Goal: Information Seeking & Learning: Learn about a topic

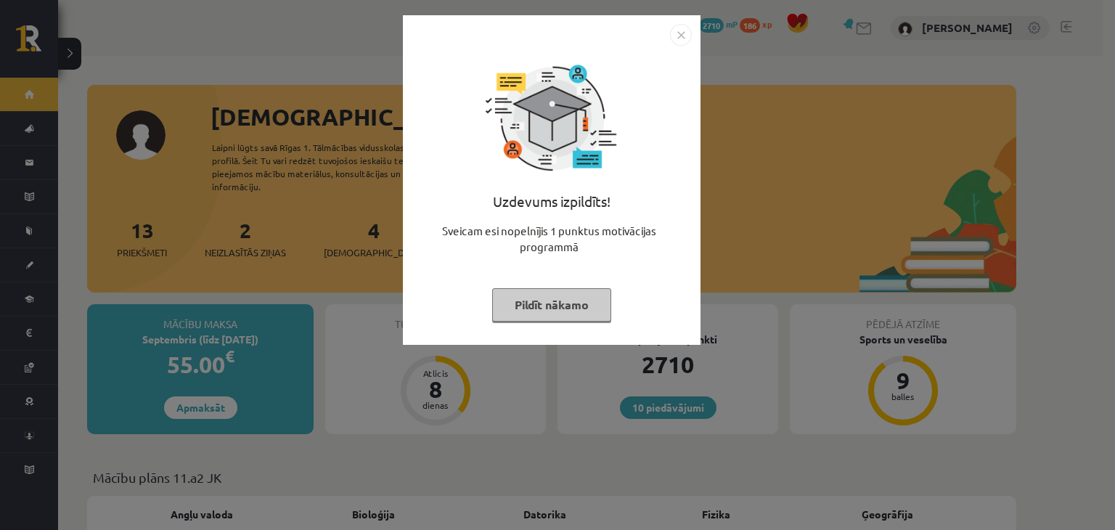
click at [676, 36] on img "Close" at bounding box center [681, 35] width 22 height 22
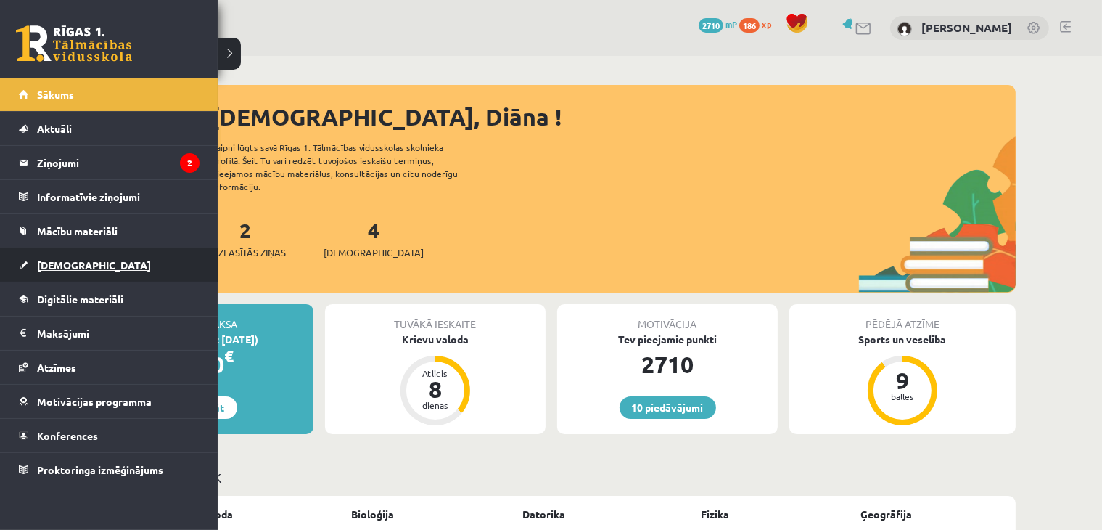
click at [44, 261] on span "[DEMOGRAPHIC_DATA]" at bounding box center [94, 264] width 114 height 13
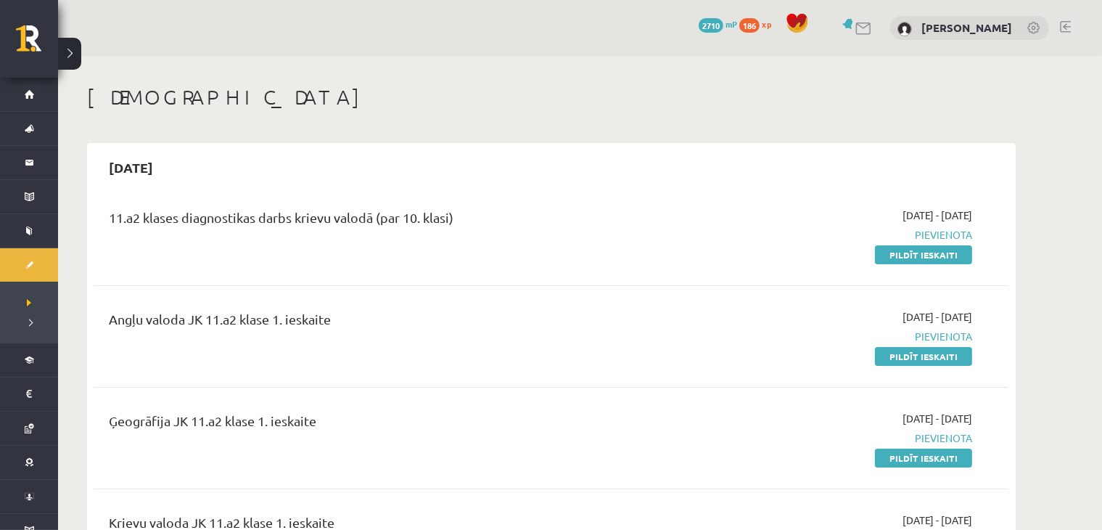
scroll to position [169, 0]
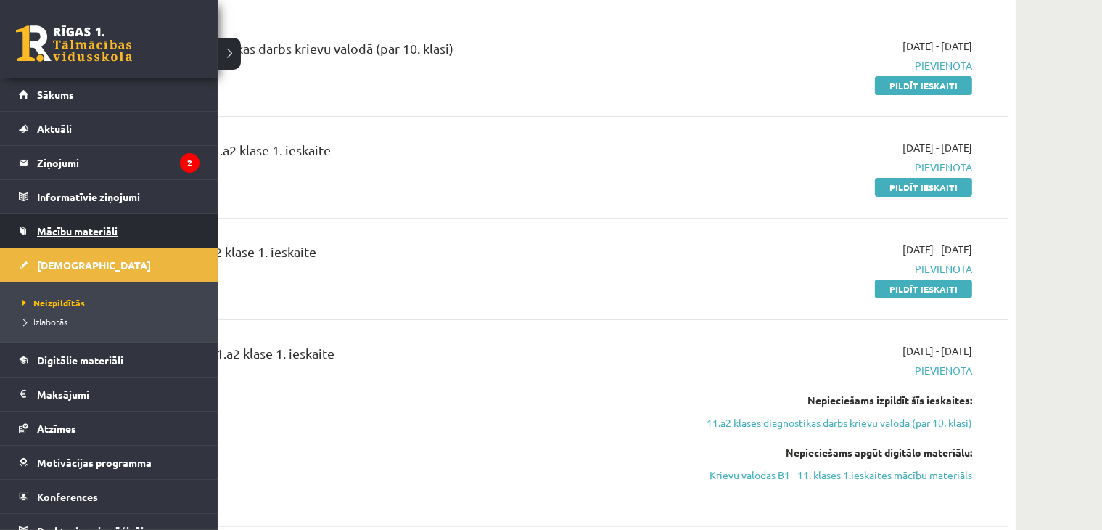
click at [30, 224] on link "Mācību materiāli" at bounding box center [109, 230] width 181 height 33
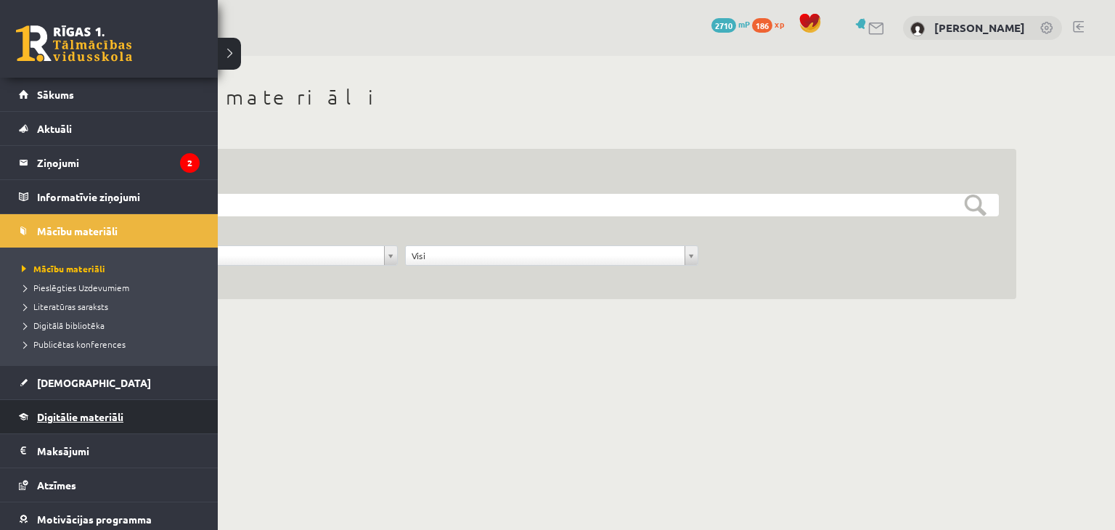
click at [84, 420] on span "Digitālie materiāli" at bounding box center [80, 416] width 86 height 13
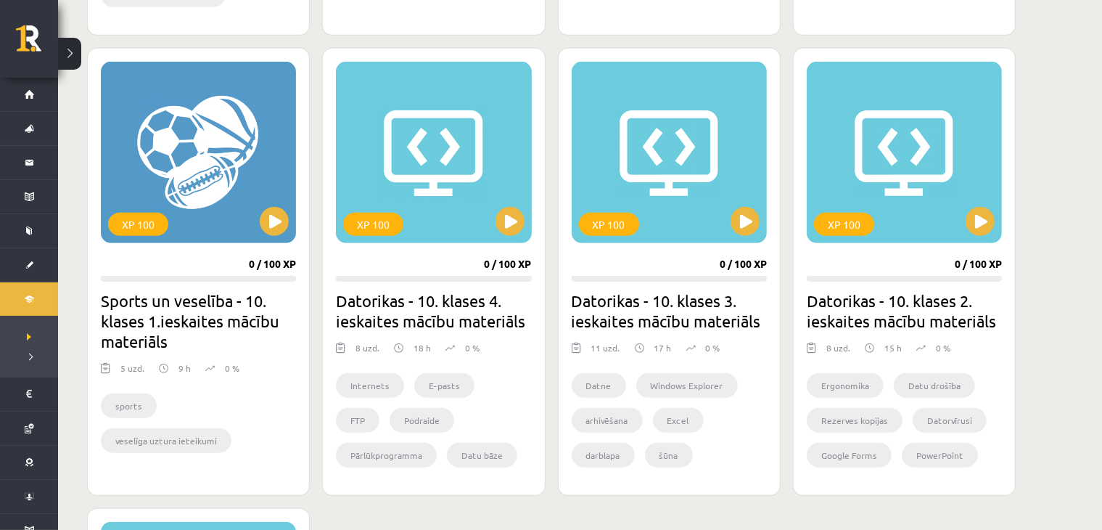
scroll to position [1809, 0]
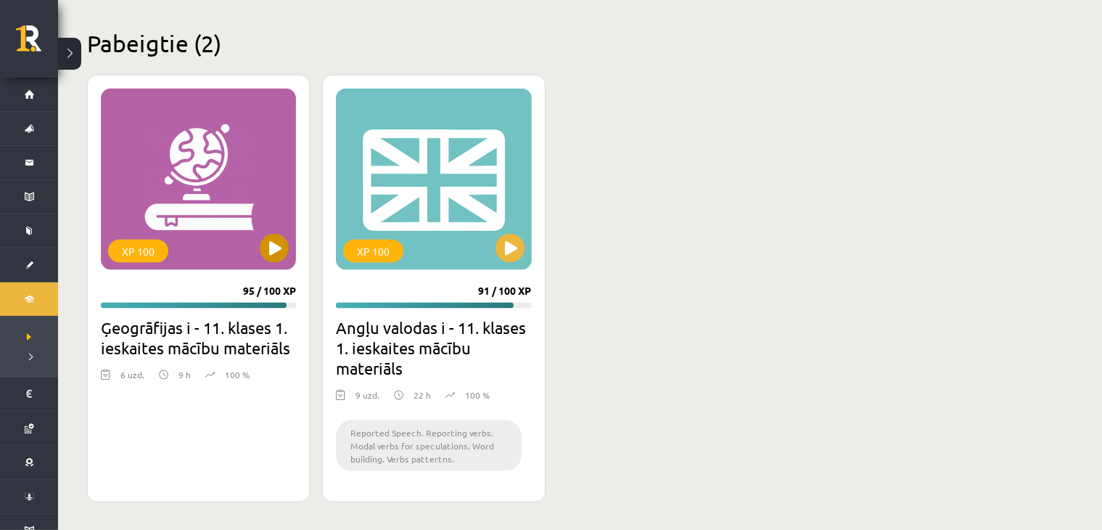
click at [215, 204] on div "XP 100" at bounding box center [198, 179] width 195 height 181
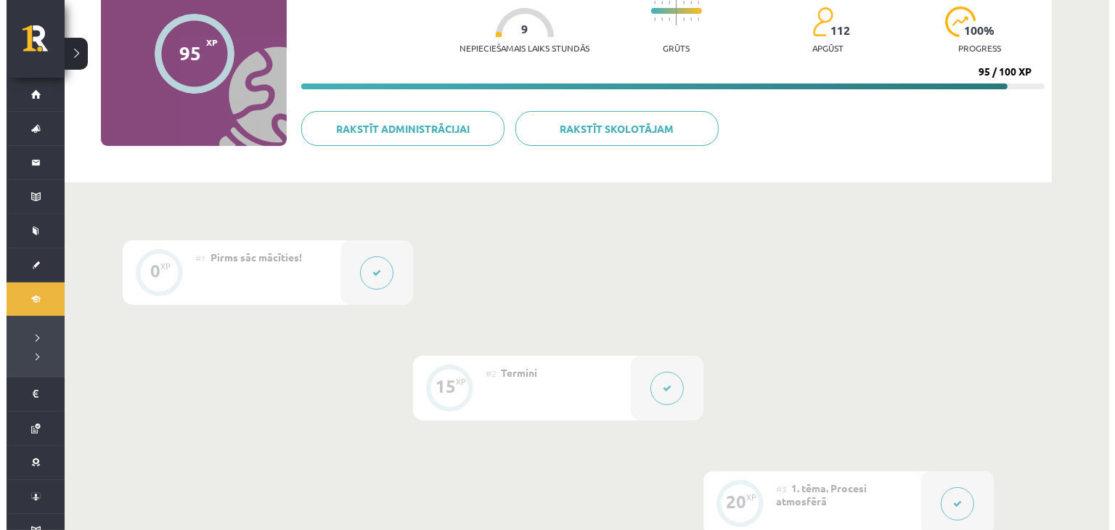
scroll to position [169, 0]
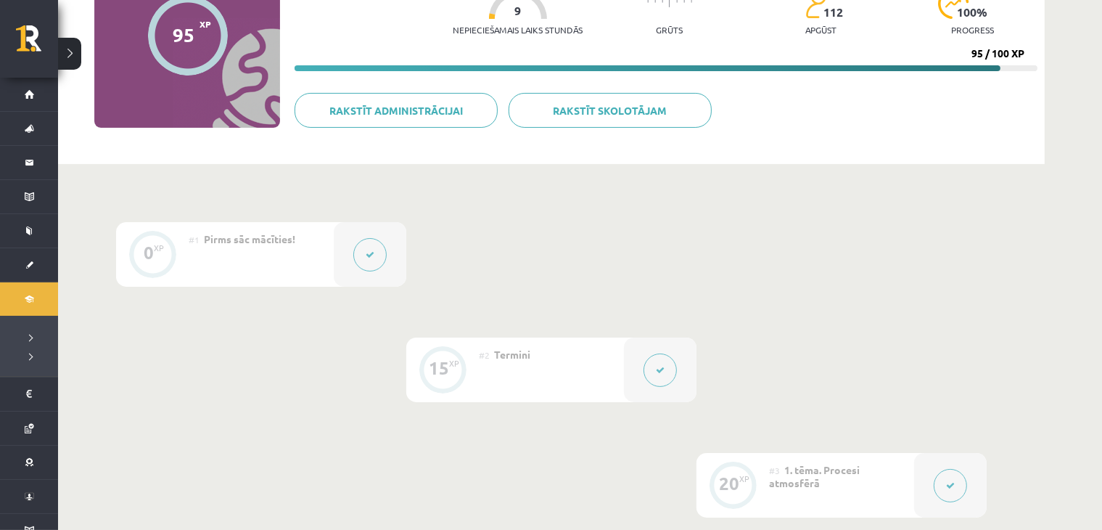
click at [362, 260] on button at bounding box center [369, 254] width 33 height 33
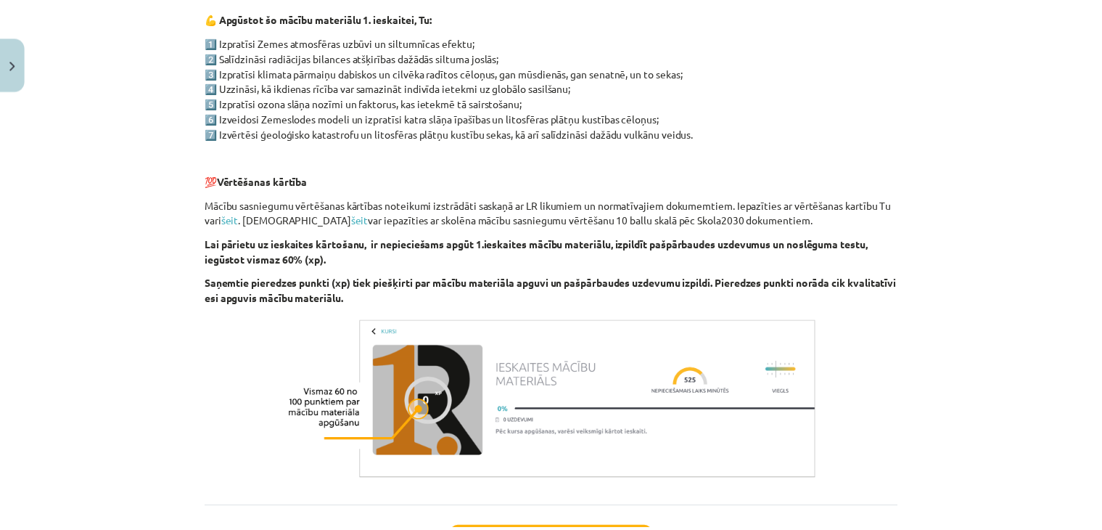
scroll to position [229, 0]
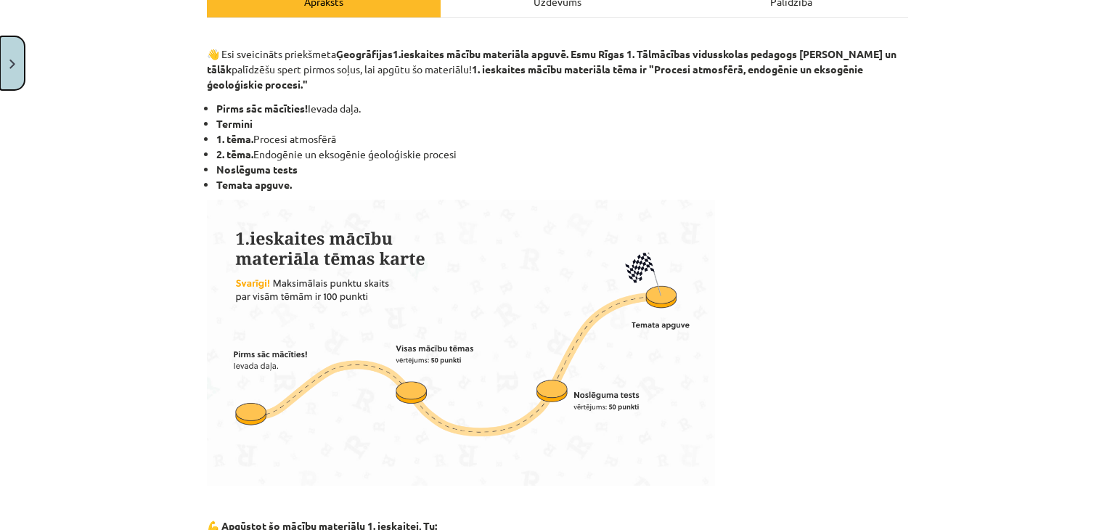
click at [11, 82] on button "Close" at bounding box center [12, 63] width 25 height 54
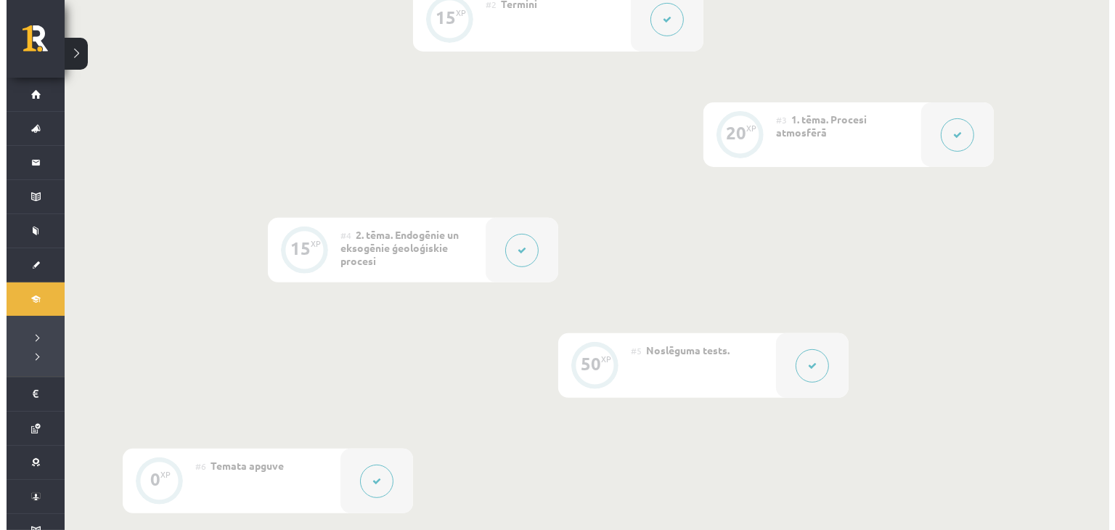
scroll to position [418, 0]
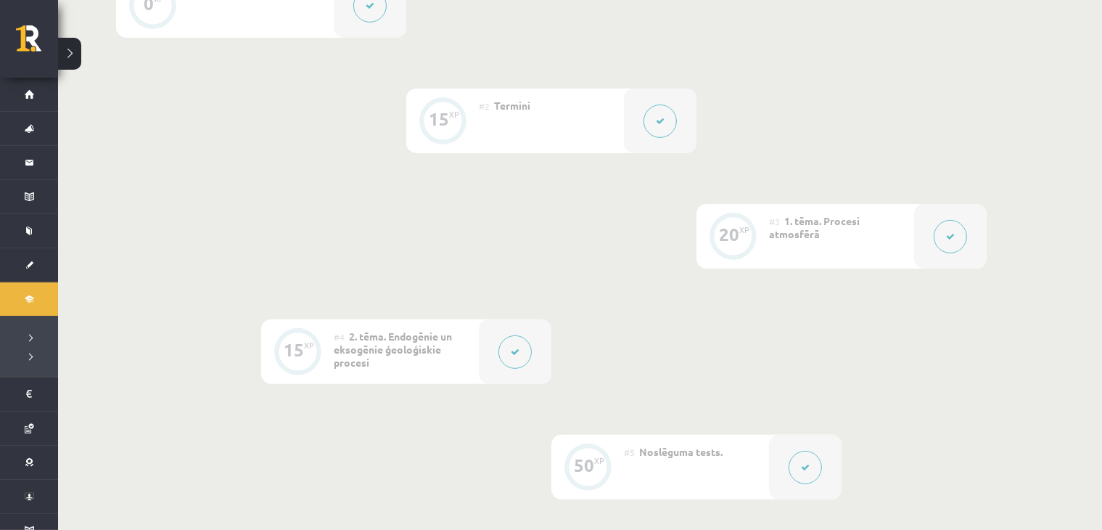
drag, startPoint x: 647, startPoint y: 128, endPoint x: 661, endPoint y: 131, distance: 14.1
click at [661, 131] on button at bounding box center [660, 121] width 33 height 33
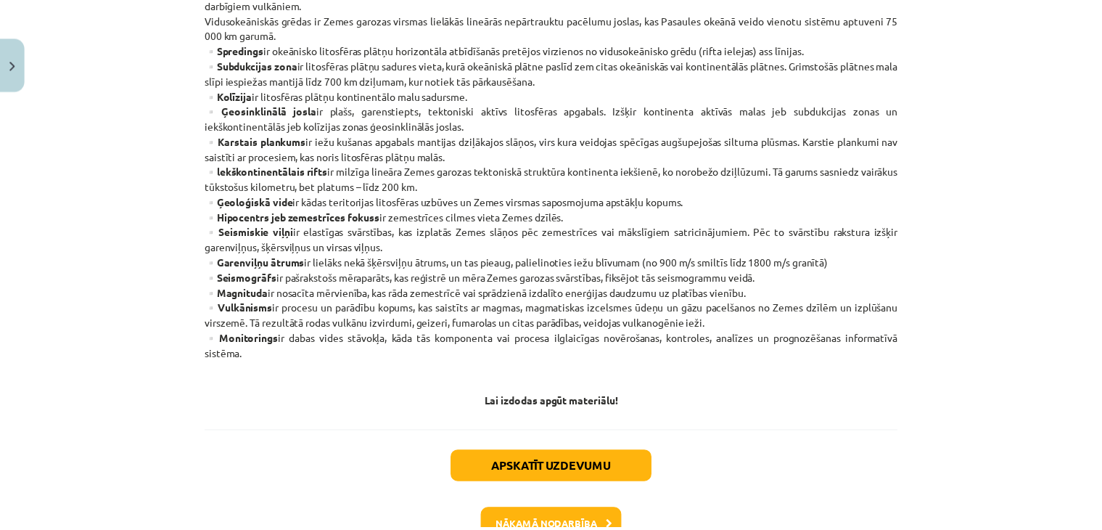
scroll to position [877, 0]
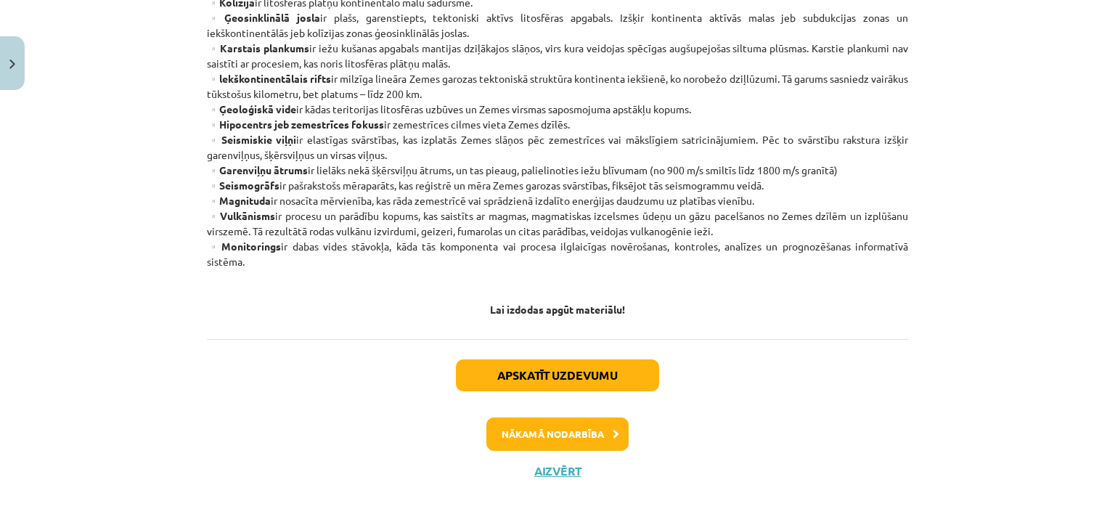
click at [12, 93] on div "Mācību tēma: Ģeogrāfijas i - 11. klases 1. ieskaites mācību materiāls #2 Termin…" at bounding box center [557, 265] width 1115 height 530
click at [13, 78] on button "Close" at bounding box center [12, 63] width 25 height 54
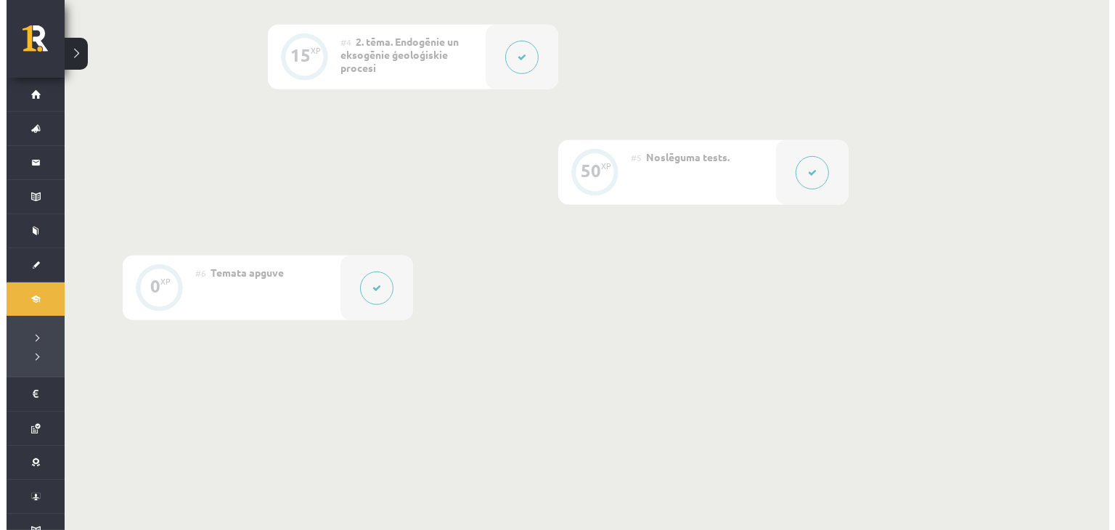
scroll to position [757, 0]
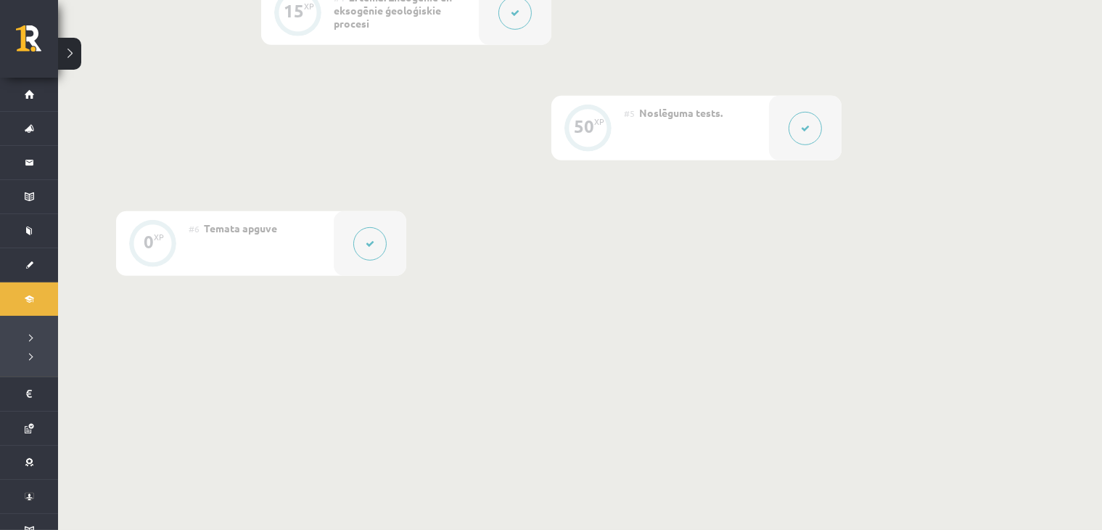
click at [337, 236] on div at bounding box center [370, 243] width 73 height 65
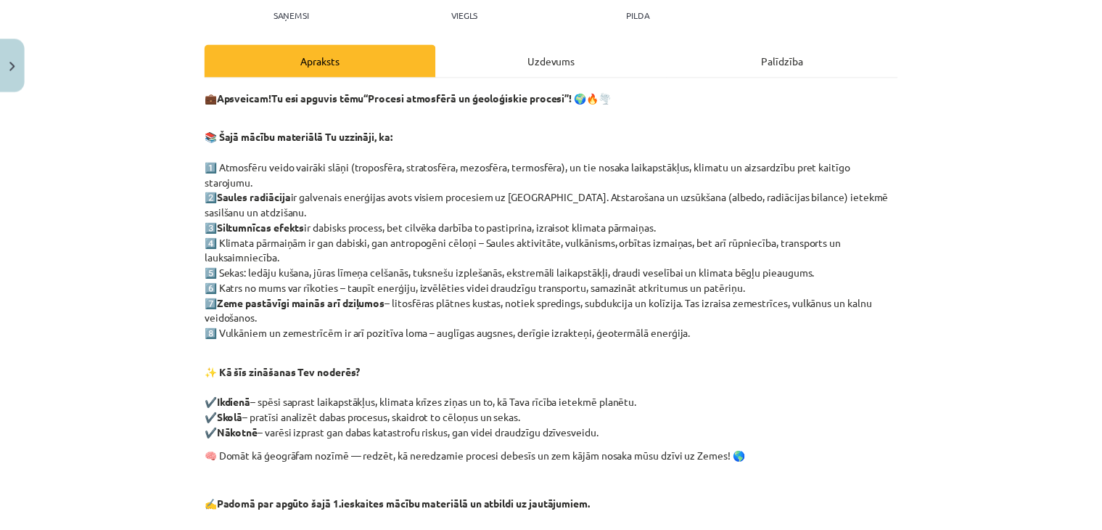
scroll to position [153, 0]
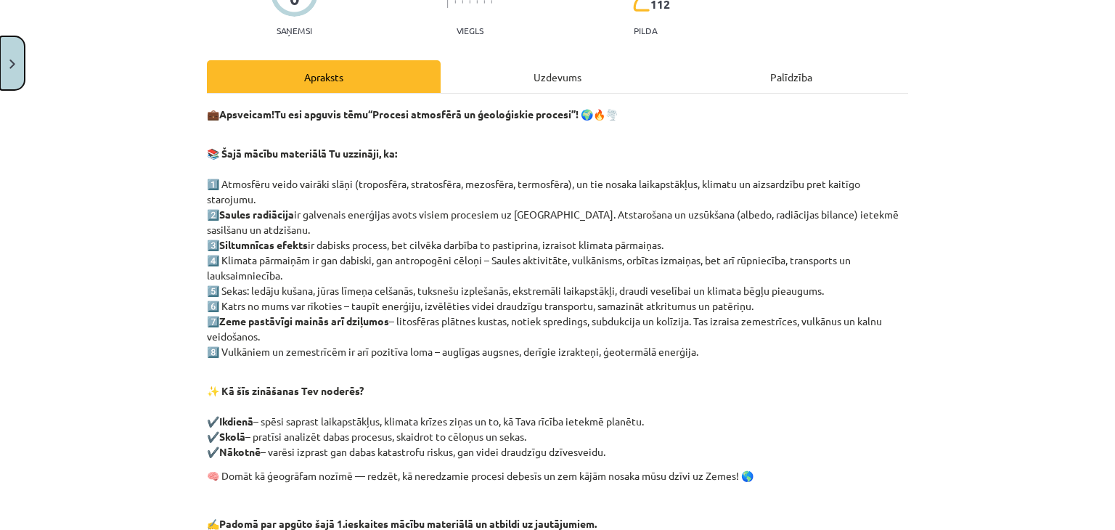
click at [0, 64] on button "Close" at bounding box center [12, 63] width 25 height 54
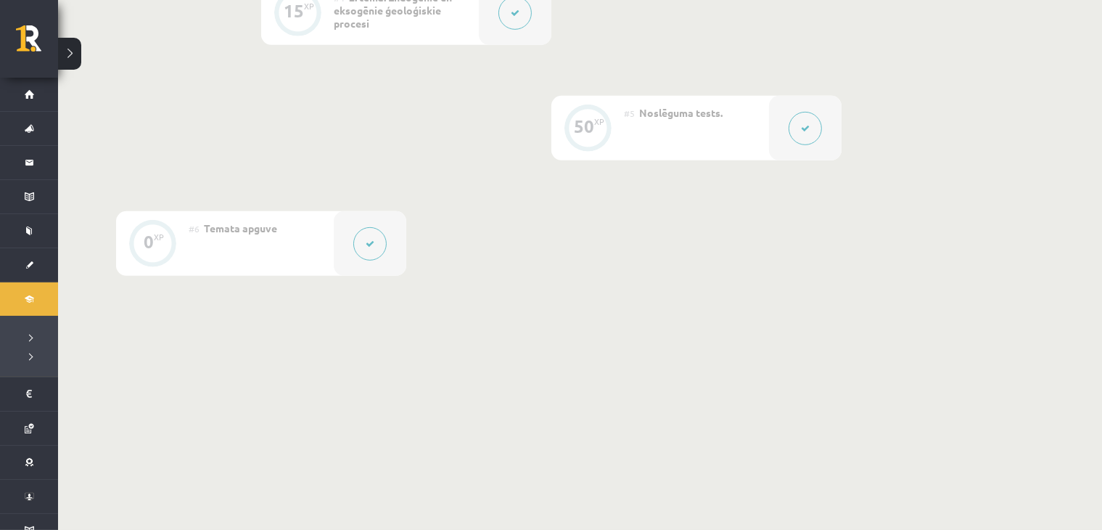
click at [790, 137] on div at bounding box center [805, 128] width 73 height 65
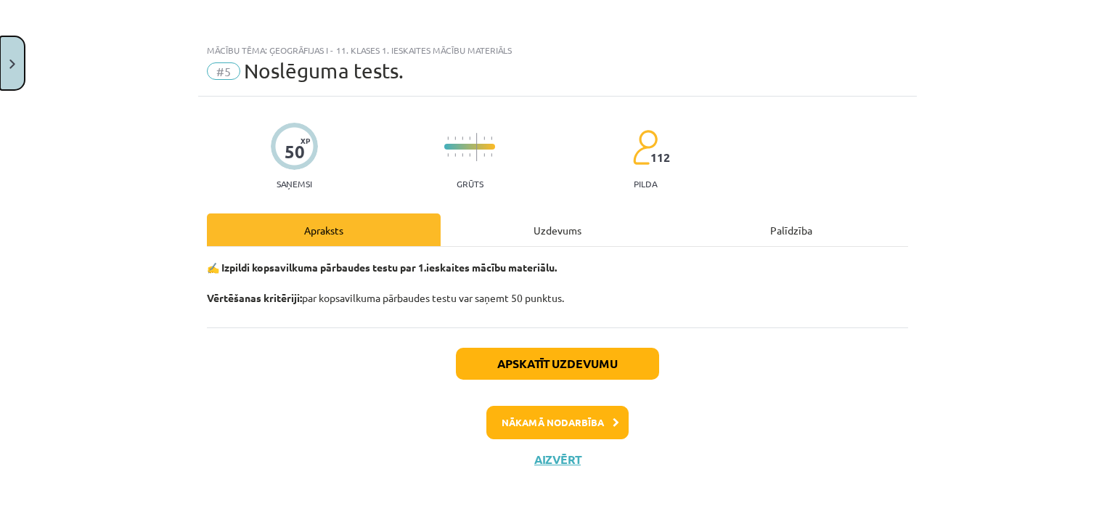
click at [24, 66] on button "Close" at bounding box center [12, 63] width 25 height 54
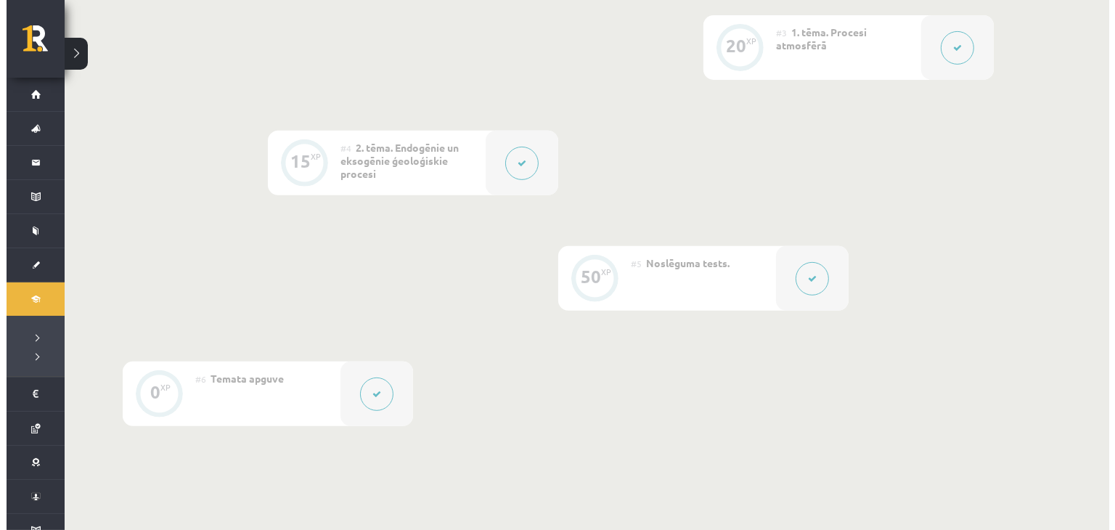
scroll to position [587, 0]
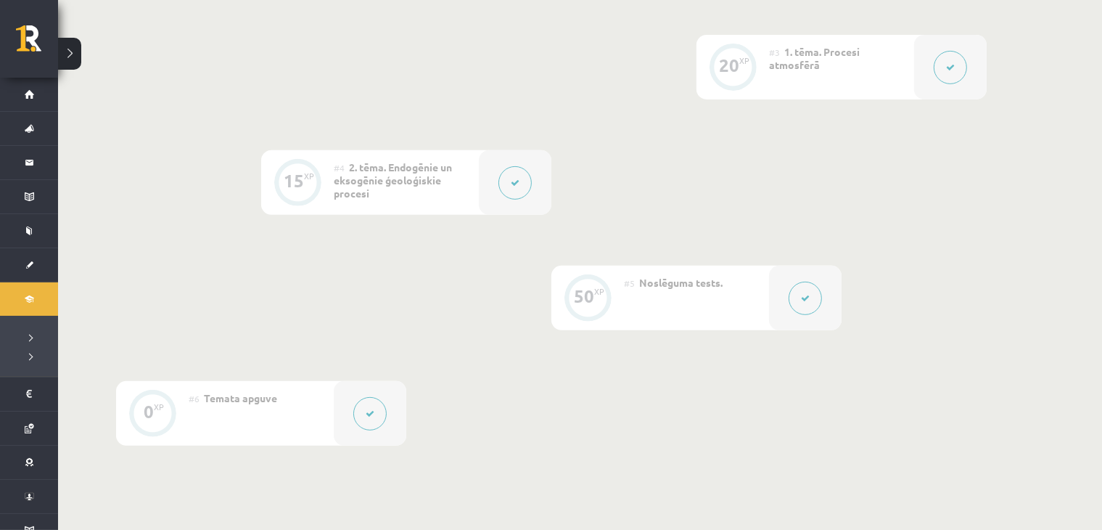
click at [511, 183] on icon at bounding box center [515, 183] width 9 height 9
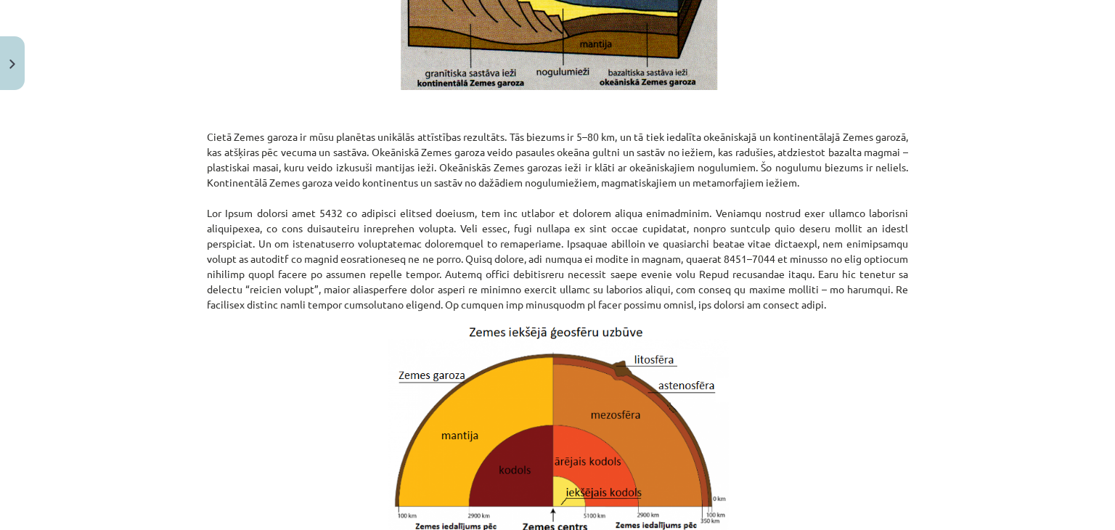
scroll to position [1579, 0]
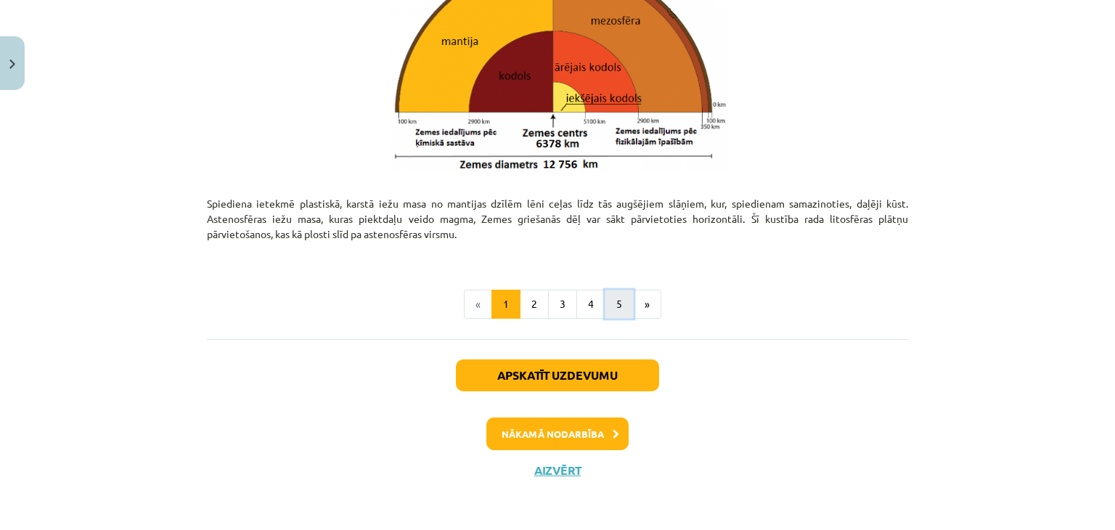
click at [611, 303] on button "5" at bounding box center [619, 304] width 29 height 29
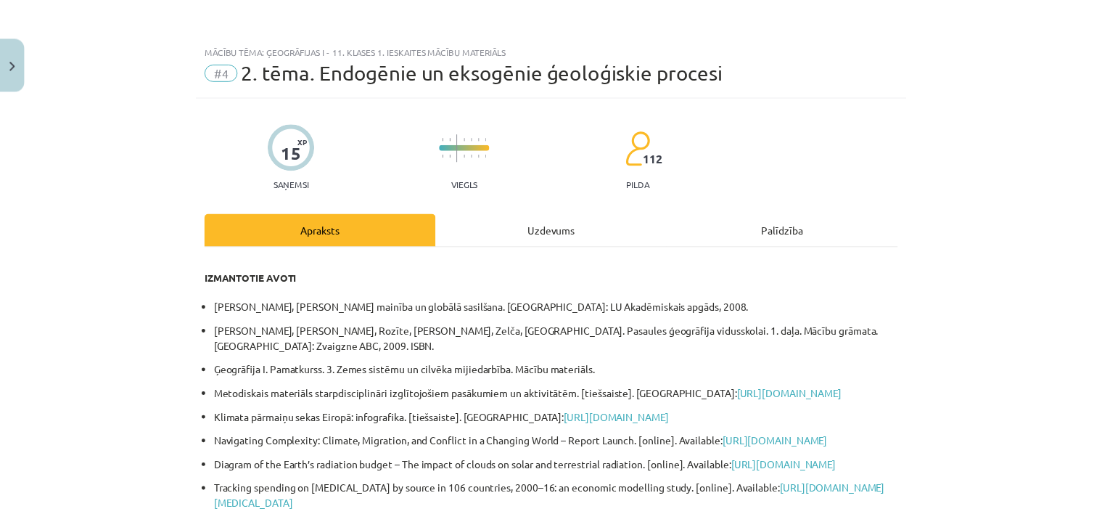
scroll to position [339, 0]
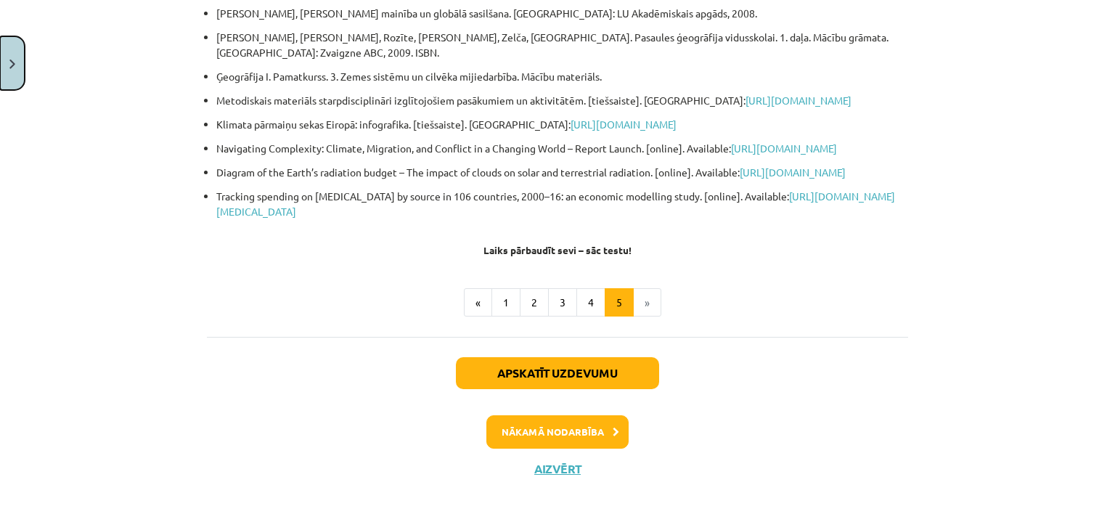
click at [9, 82] on button "Close" at bounding box center [12, 63] width 25 height 54
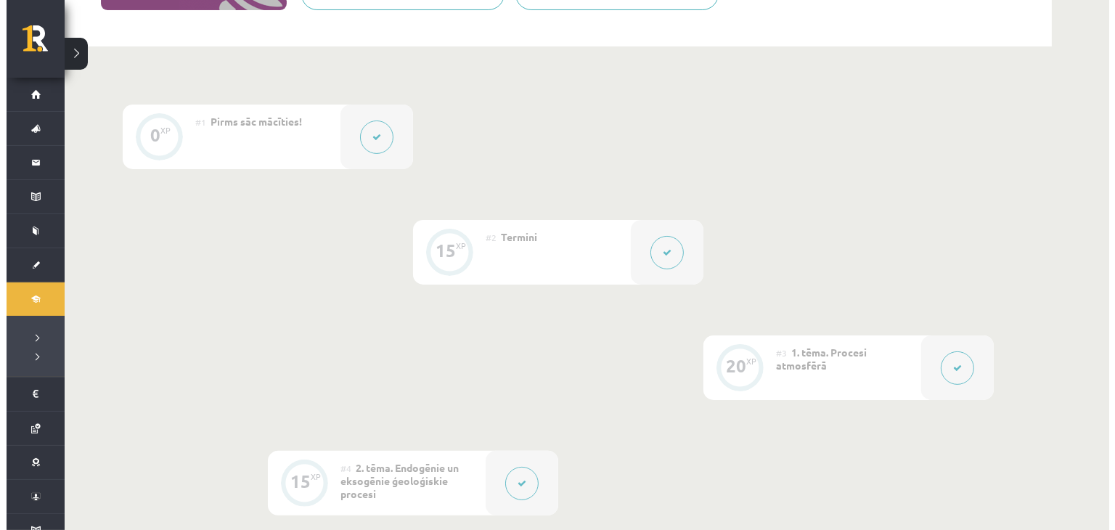
scroll to position [249, 0]
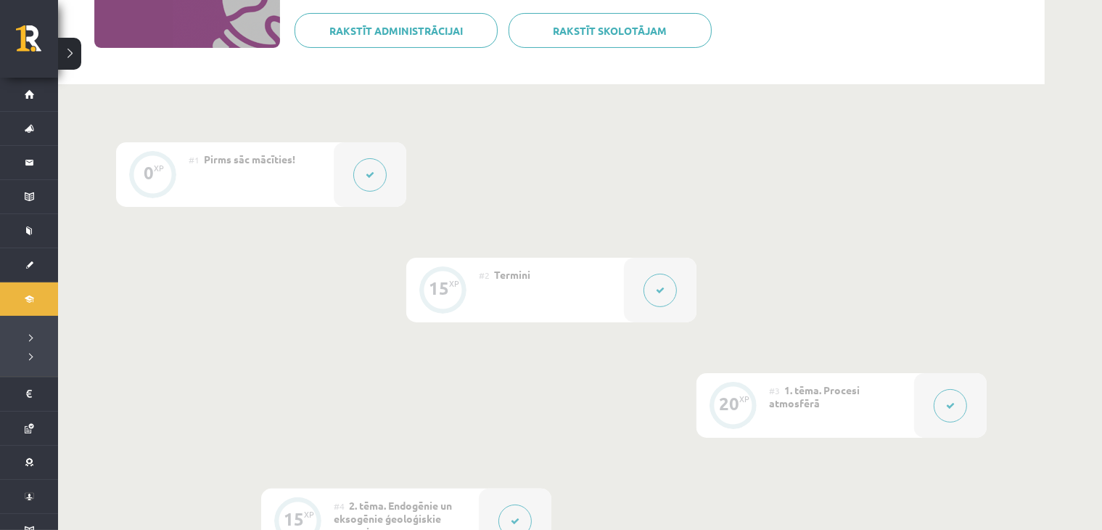
click at [957, 406] on button at bounding box center [950, 405] width 33 height 33
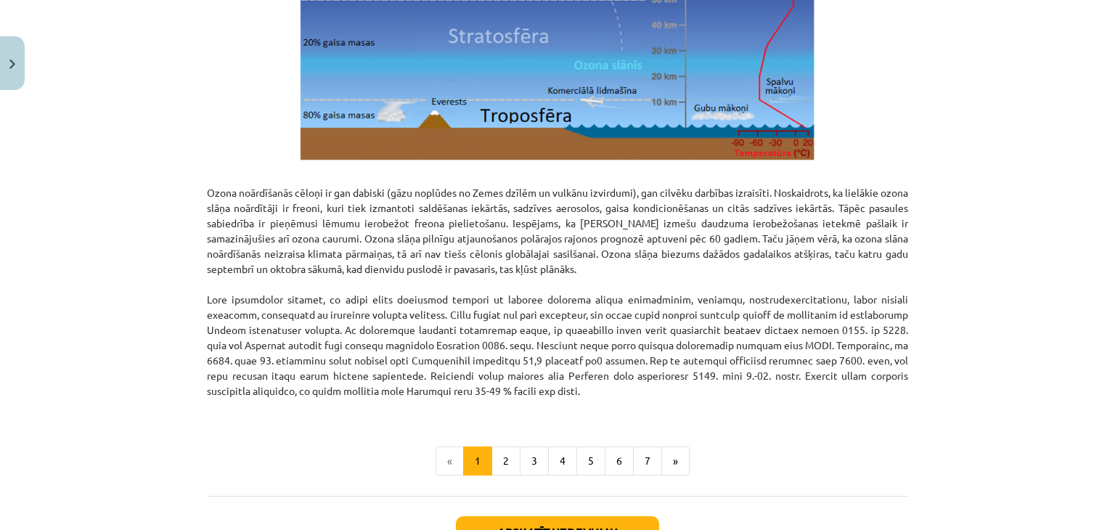
scroll to position [1718, 0]
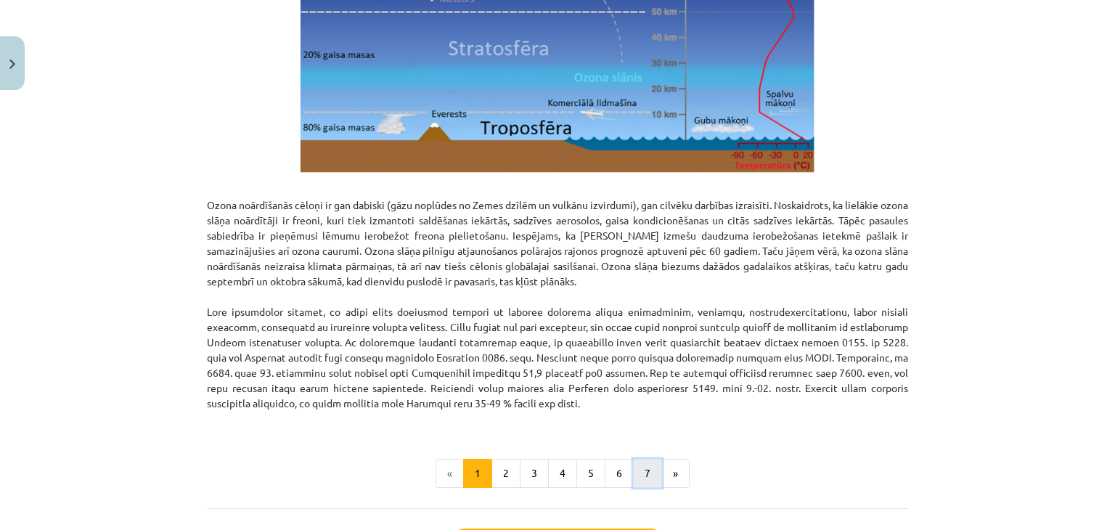
click at [639, 473] on button "7" at bounding box center [647, 473] width 29 height 29
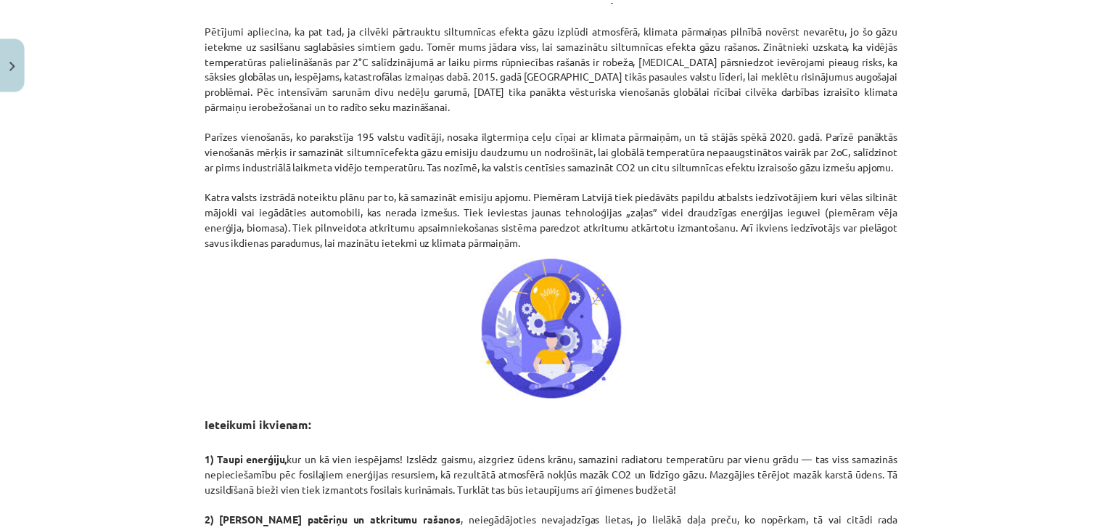
scroll to position [259, 0]
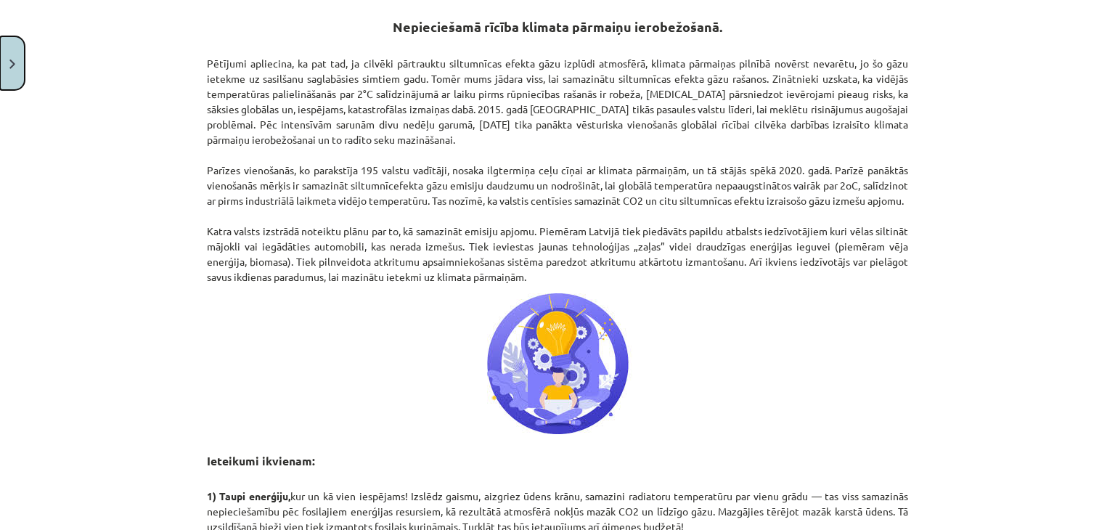
click at [23, 70] on button "Close" at bounding box center [12, 63] width 25 height 54
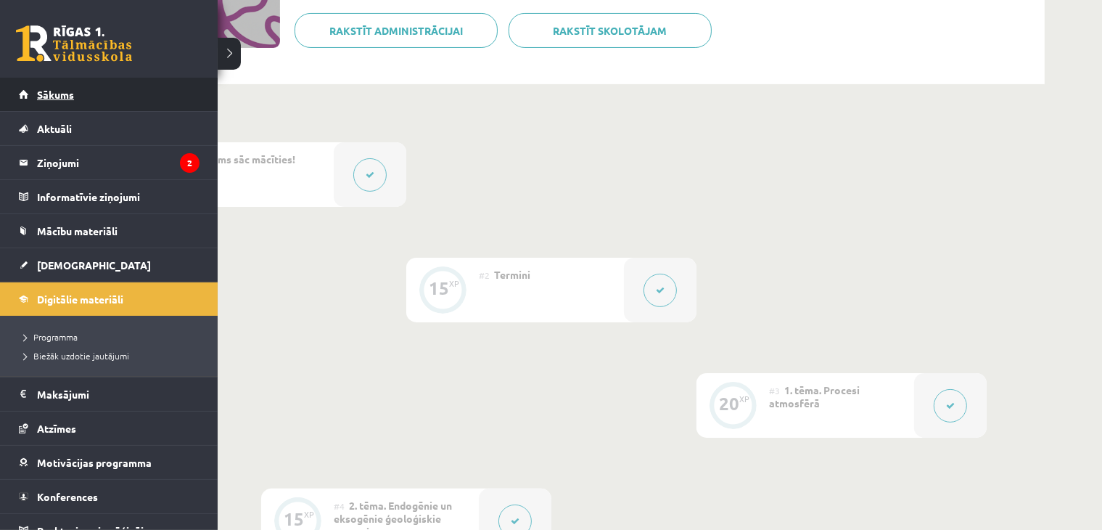
click at [17, 91] on li "Sākums" at bounding box center [109, 95] width 218 height 34
click at [28, 92] on link "Sākums" at bounding box center [109, 94] width 181 height 33
